Goal: Contribute content: Contribute content

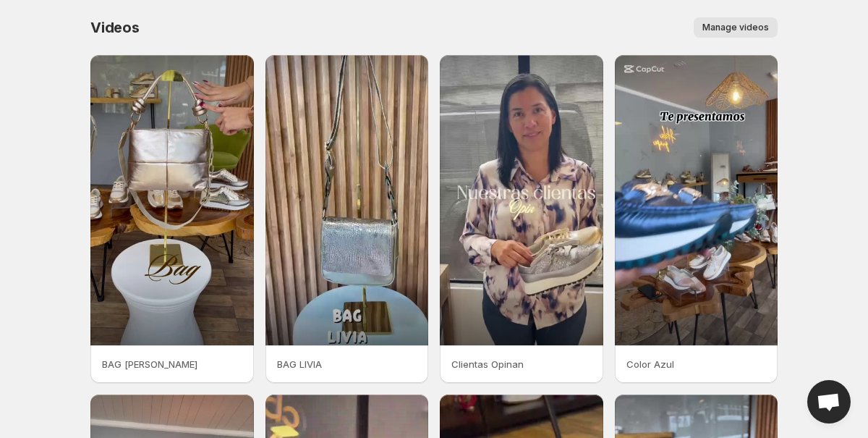
click at [727, 24] on span "Manage videos" at bounding box center [736, 28] width 67 height 12
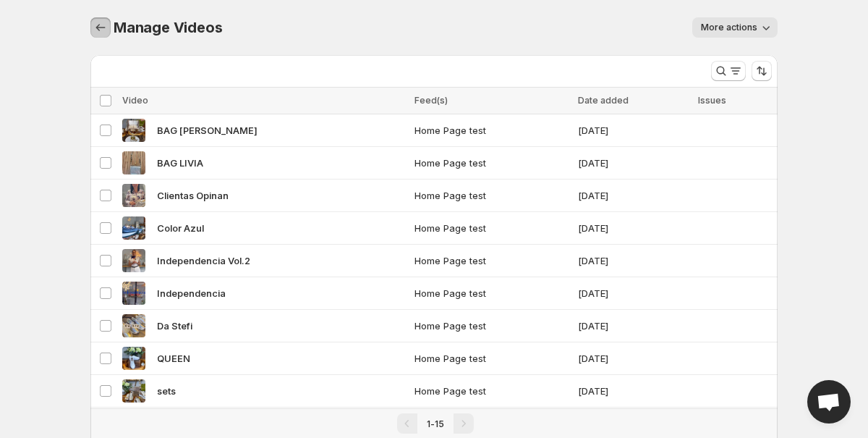
click at [97, 25] on icon "Manage Videos" at bounding box center [100, 27] width 14 height 14
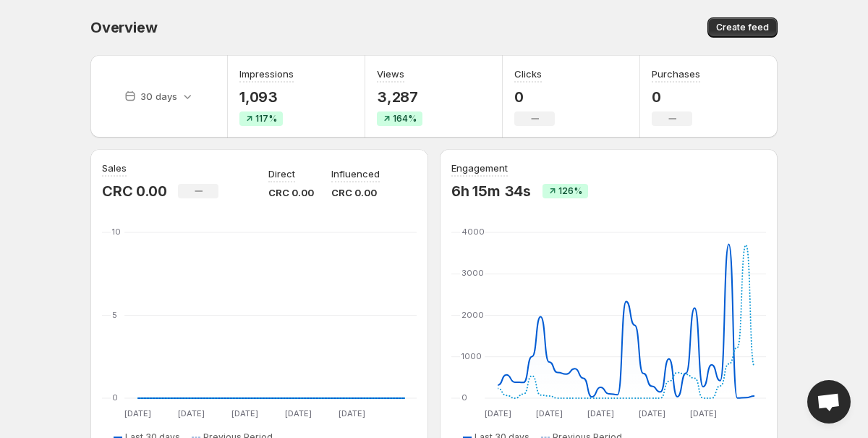
click at [776, 77] on div "Purchases 0 No change" at bounding box center [710, 96] width 138 height 83
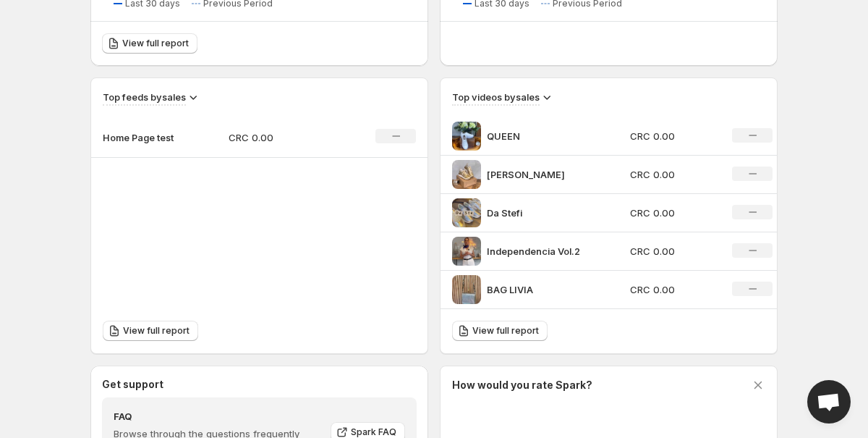
scroll to position [434, 0]
click at [145, 135] on p "Home Page test" at bounding box center [139, 137] width 72 height 14
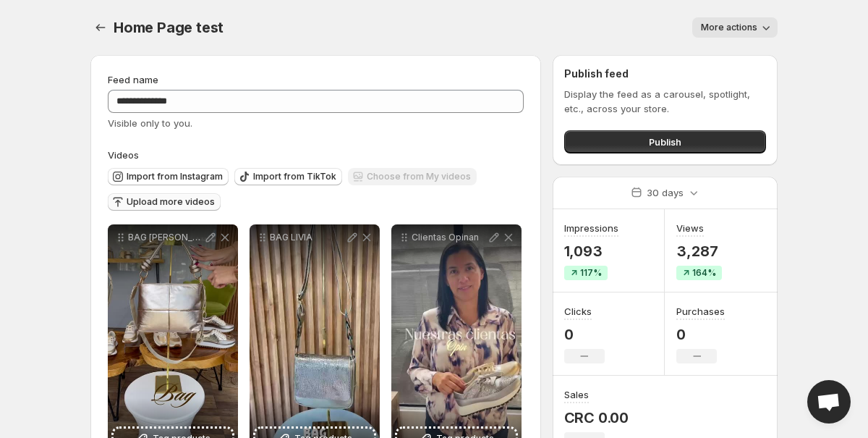
click at [174, 203] on span "Upload more videos" at bounding box center [171, 202] width 88 height 12
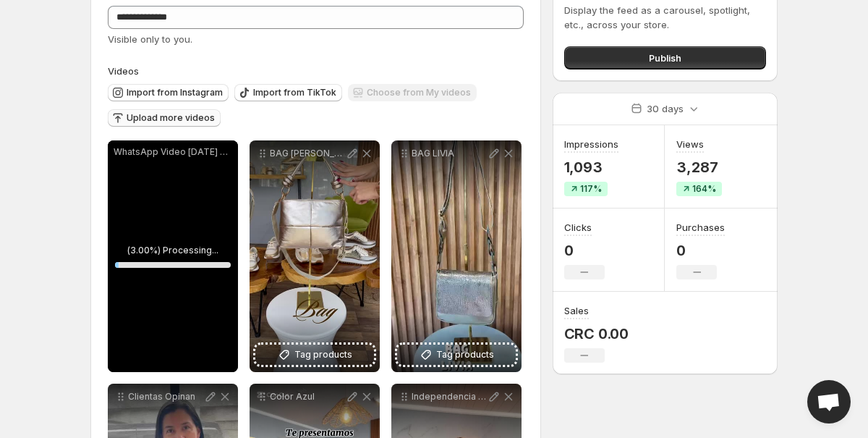
scroll to position [87, 0]
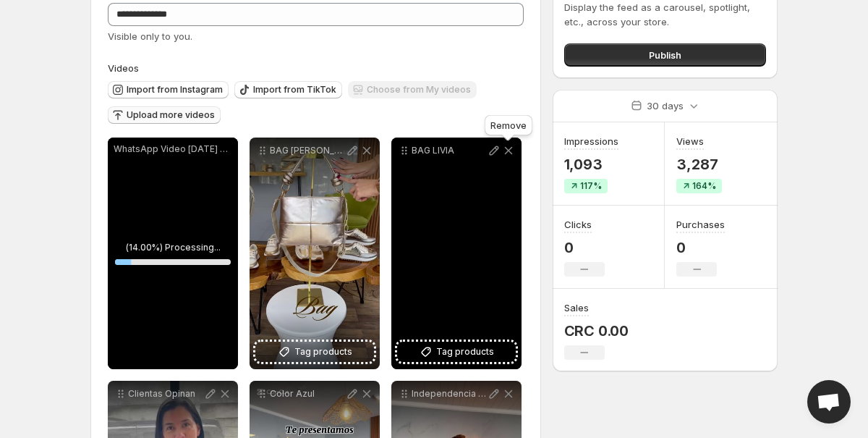
click at [510, 148] on icon at bounding box center [509, 150] width 14 height 14
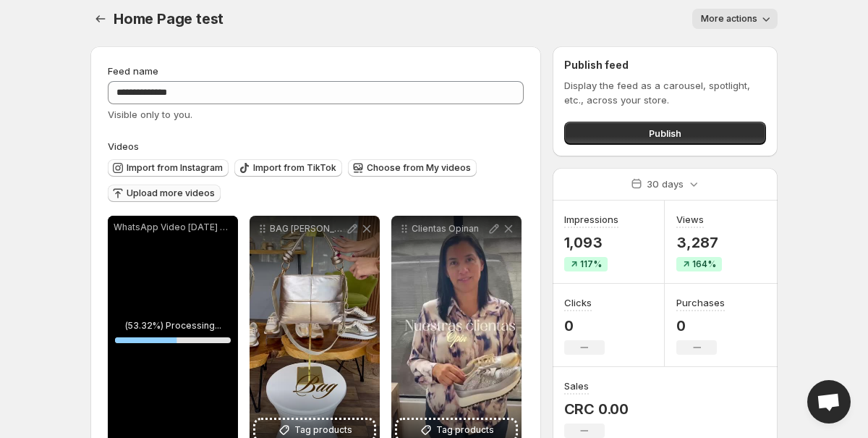
scroll to position [0, 0]
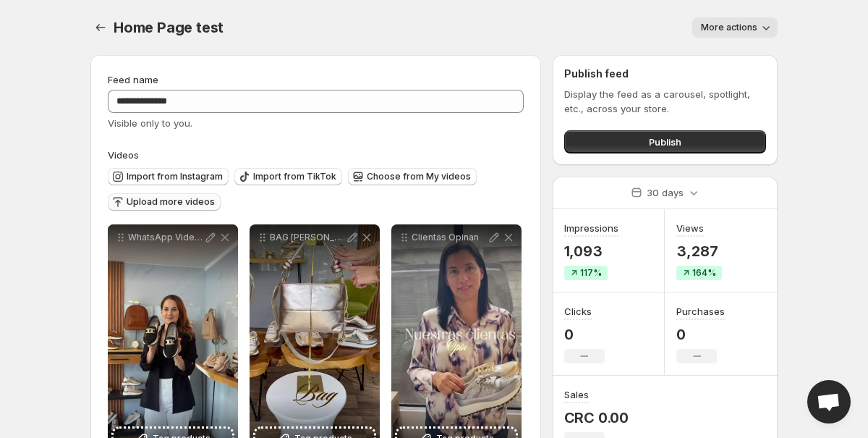
click at [184, 202] on span "Upload more videos" at bounding box center [171, 202] width 88 height 12
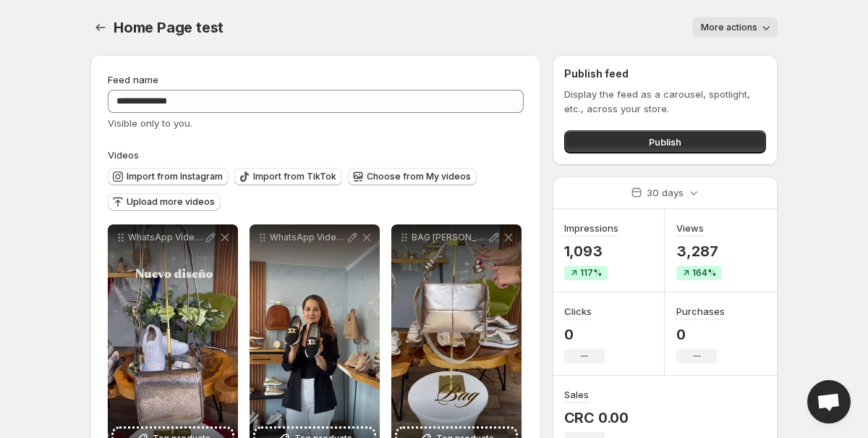
click at [540, 40] on div "Home Page test. This page is ready Home Page test More actions More actions Mor…" at bounding box center [434, 27] width 688 height 55
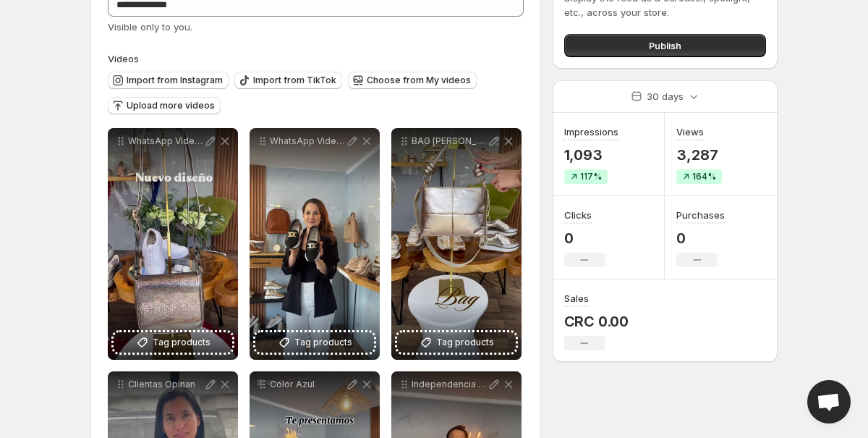
scroll to position [87, 0]
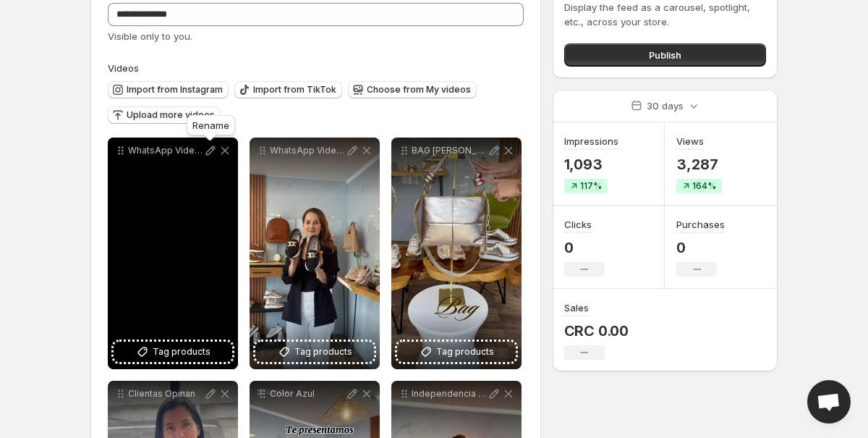
click at [211, 155] on icon at bounding box center [210, 150] width 14 height 14
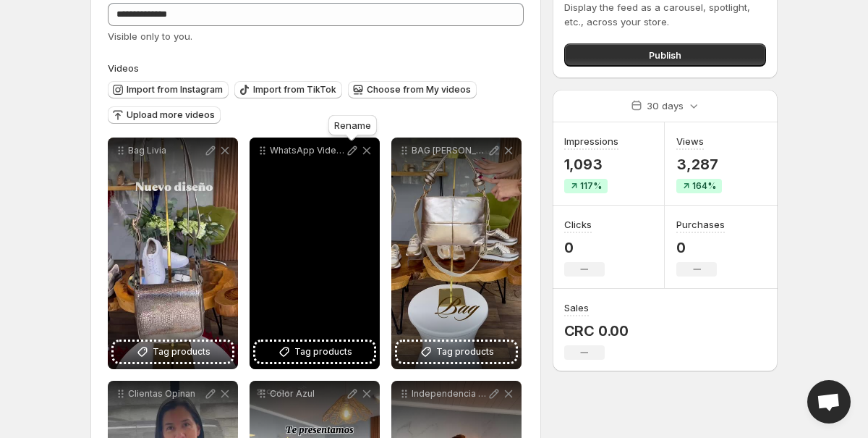
click at [355, 153] on icon at bounding box center [352, 150] width 14 height 14
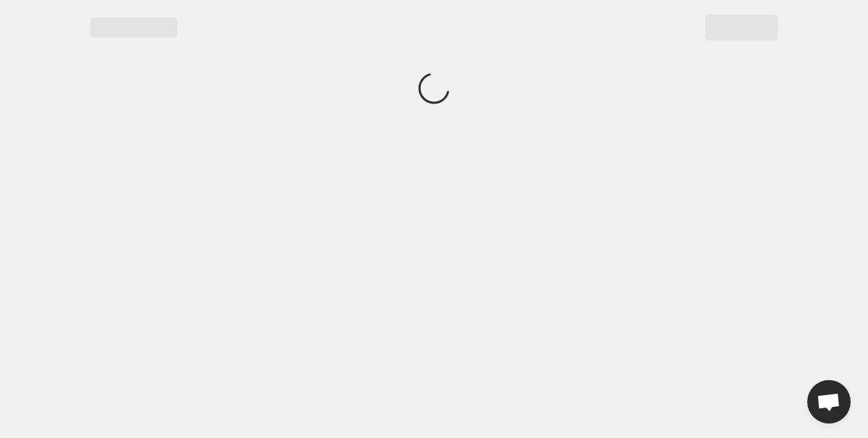
scroll to position [0, 0]
